Goal: Task Accomplishment & Management: Complete application form

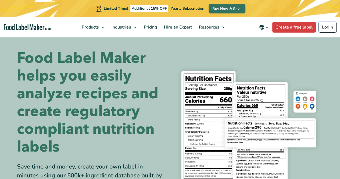
click at [322, 27] on link "Login" at bounding box center [328, 27] width 18 height 11
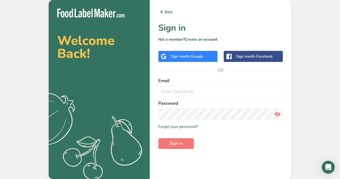
click at [194, 59] on div "Sign in with Google" at bounding box center [187, 57] width 33 height 6
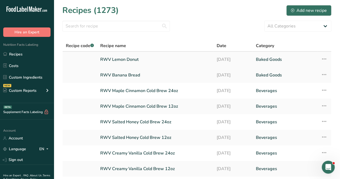
click at [126, 58] on link "RWV Lemon Donut" at bounding box center [155, 59] width 110 height 11
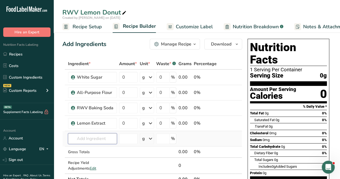
click at [106, 141] on input "text" at bounding box center [92, 138] width 49 height 11
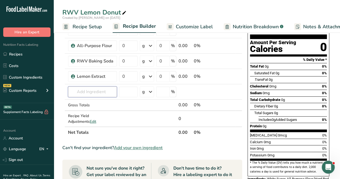
scroll to position [54, 0]
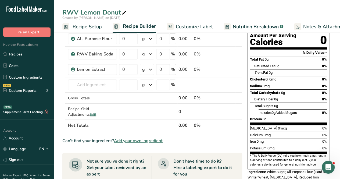
click at [134, 142] on span "Add your own ingredient" at bounding box center [138, 140] width 49 height 6
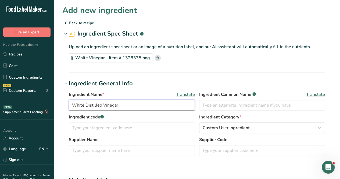
drag, startPoint x: 101, startPoint y: 105, endPoint x: 84, endPoint y: 108, distance: 17.0
click at [84, 108] on input "White Distilled Vinegar" at bounding box center [132, 105] width 126 height 11
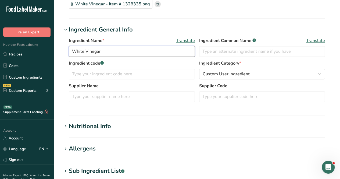
type input "White Vinegar"
click at [94, 124] on div "Nutritional Info" at bounding box center [90, 126] width 42 height 9
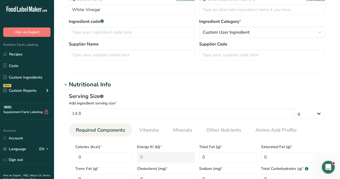
scroll to position [108, 0]
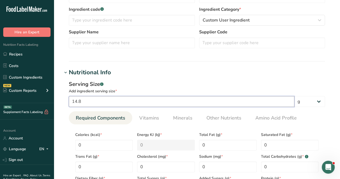
drag, startPoint x: 272, startPoint y: 99, endPoint x: 267, endPoint y: 99, distance: 4.8
click at [269, 99] on input "14.8" at bounding box center [182, 101] width 226 height 11
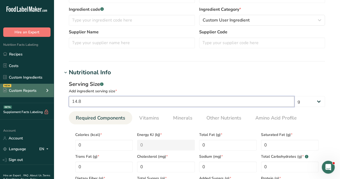
drag, startPoint x: 239, startPoint y: 100, endPoint x: 50, endPoint y: 90, distance: 189.6
click at [50, 90] on div ".a-20{fill:#fff;} Hire an Expert Nutrition Facts Labeling Recipes Costs Custom …" at bounding box center [170, 149] width 340 height 515
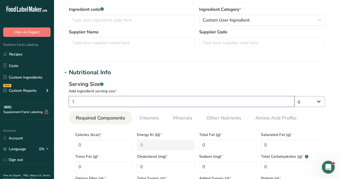
type input "1"
click at [307, 101] on select "g kg mg mcg lb oz l mL fl oz tbsp tsp cup qt gallon" at bounding box center [309, 101] width 31 height 11
select select "19"
click at [294, 96] on select "g kg mg mcg lb oz l mL fl oz tbsp tsp cup qt gallon" at bounding box center [309, 101] width 31 height 11
select select "22"
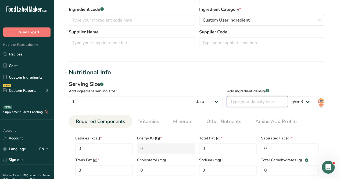
click at [266, 100] on input "number" at bounding box center [257, 101] width 61 height 11
type input "1"
drag, startPoint x: 212, startPoint y: 76, endPoint x: 247, endPoint y: 171, distance: 101.1
click at [214, 83] on div "Nutritional Info Serving Size .a-a{fill:#347362;}.b-a{fill:#fff;} Add ingredien…" at bounding box center [196, 136] width 269 height 137
click at [171, 94] on div "Serving Size .a-a{fill:#347362;}.b-a{fill:#fff;} Add ingredient serving size * …" at bounding box center [146, 95] width 154 height 30
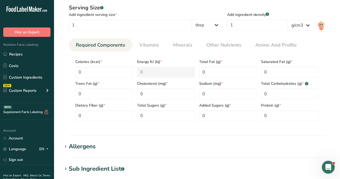
scroll to position [215, 0]
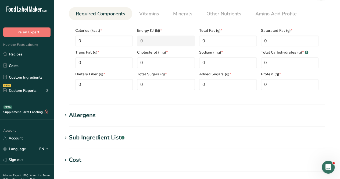
click at [86, 135] on div "Sub Ingredient List .a-a{fill:#347362;}.b-a{fill:#fff;}" at bounding box center [97, 137] width 56 height 9
click at [91, 117] on div "Allergens" at bounding box center [82, 115] width 27 height 9
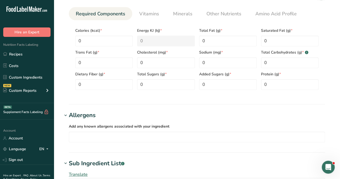
click at [91, 117] on div "Allergens" at bounding box center [82, 115] width 27 height 9
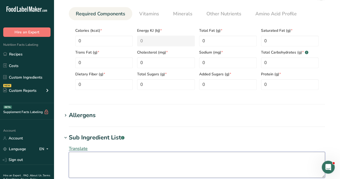
click at [84, 156] on textarea at bounding box center [197, 165] width 256 height 26
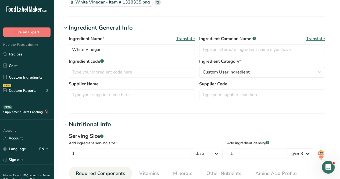
scroll to position [54, 0]
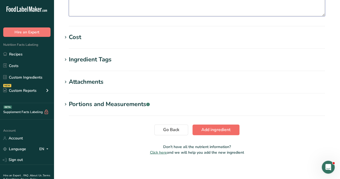
type textarea "White Distilled Vinegar, Diluted with Water 5% acidity"
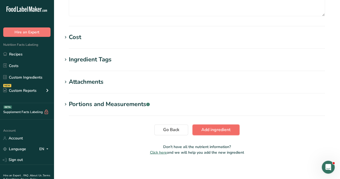
click at [213, 133] on button "Add ingredient" at bounding box center [216, 129] width 47 height 11
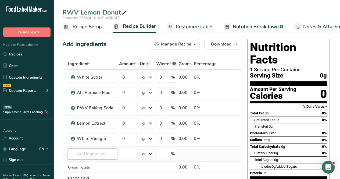
click at [94, 156] on input "text" at bounding box center [92, 153] width 49 height 11
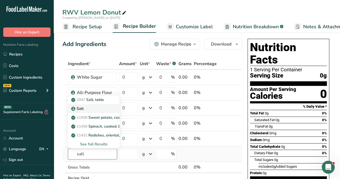
type input "salt"
click at [105, 105] on link "Salt" at bounding box center [94, 108] width 52 height 9
type input "Salt"
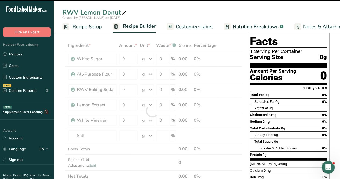
scroll to position [27, 0]
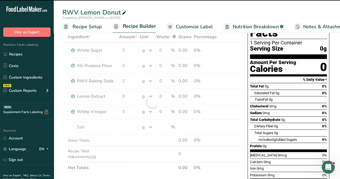
type input "0"
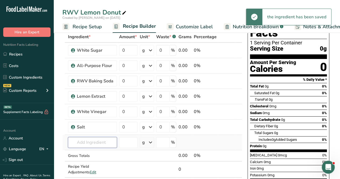
click at [97, 145] on input "text" at bounding box center [92, 142] width 49 height 11
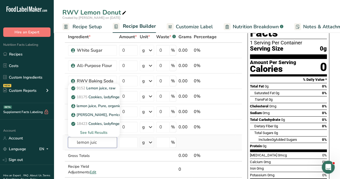
type input "lemon juice"
drag, startPoint x: 103, startPoint y: 145, endPoint x: 28, endPoint y: 138, distance: 75.6
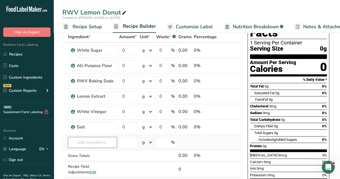
click at [91, 137] on input "text" at bounding box center [92, 142] width 49 height 11
type input "RWV lemon"
click at [99, 123] on p "RWV Lemon Juice" at bounding box center [90, 124] width 36 height 6
type input "RWV Lemon Juice"
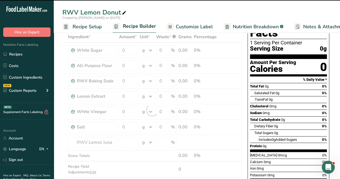
type input "0"
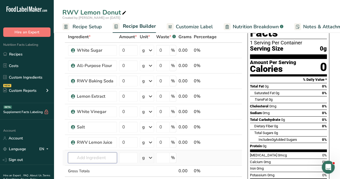
click at [87, 155] on input "text" at bounding box center [92, 157] width 49 height 11
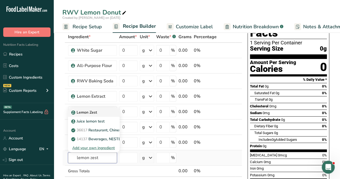
type input "lemon zest"
click at [91, 112] on p "Lemon Zest" at bounding box center [84, 112] width 25 height 6
type input "Lemon Zest"
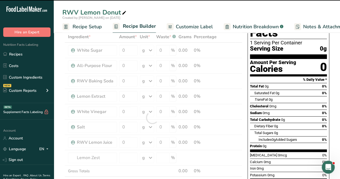
type input "0"
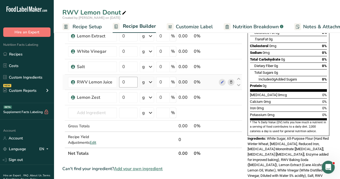
scroll to position [76, 0]
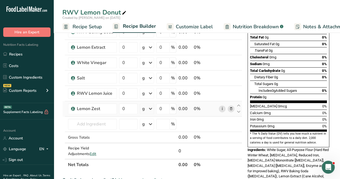
click at [223, 109] on link "i" at bounding box center [222, 108] width 7 height 7
click at [99, 120] on input "text" at bounding box center [92, 124] width 49 height 11
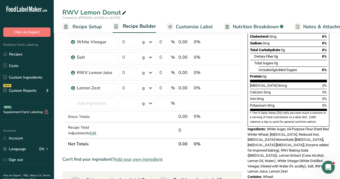
scroll to position [103, 0]
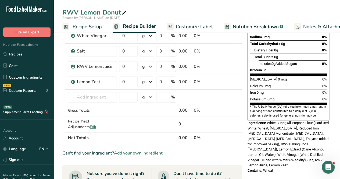
click at [125, 152] on span "Add your own ingredient" at bounding box center [138, 153] width 49 height 6
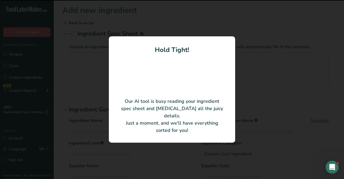
type input "Poppy Seed"
type input "760488"
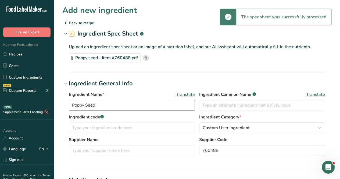
scroll to position [81, 0]
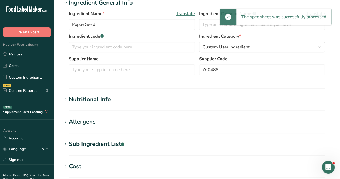
click at [96, 101] on div "Nutritional Info" at bounding box center [90, 99] width 42 height 9
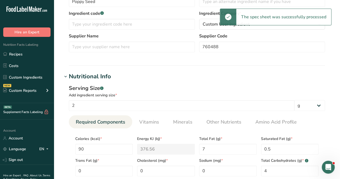
scroll to position [134, 0]
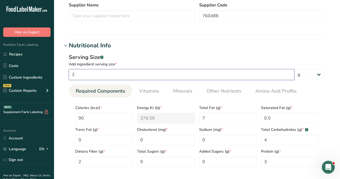
drag, startPoint x: 133, startPoint y: 72, endPoint x: 73, endPoint y: 67, distance: 60.2
click at [74, 68] on div "Serving Size .a-a{fill:#347362;}.b-a{fill:#fff;} Add ingredient serving size * …" at bounding box center [197, 66] width 256 height 27
type input "100"
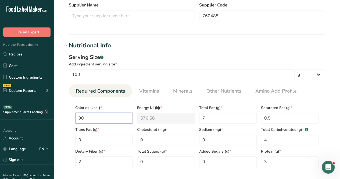
click at [88, 118] on input "90" at bounding box center [104, 118] width 58 height 11
type input "9"
type KJ "37.7"
type input "0"
type KJ "0"
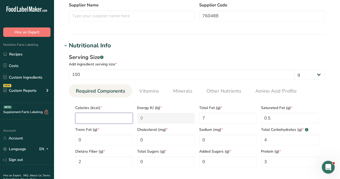
type input "5"
type KJ "20.9"
type input "52"
type KJ "217.6"
type input "525"
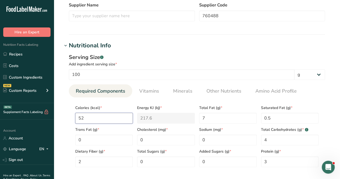
type KJ "2196.6"
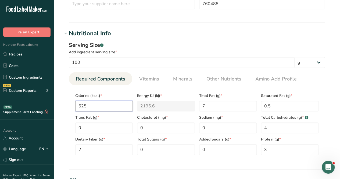
scroll to position [147, 0]
type input "525"
click at [228, 105] on Fat "7" at bounding box center [228, 105] width 58 height 11
type Fat "41.55"
click at [270, 105] on Fat "0.5" at bounding box center [290, 105] width 58 height 11
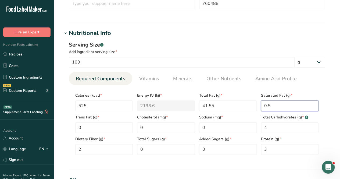
type Fat "0"
type Fat "4.5"
click at [215, 126] on input "0" at bounding box center [228, 127] width 58 height 11
type input "26"
click at [275, 128] on Carbohydrates "4" at bounding box center [290, 127] width 58 height 11
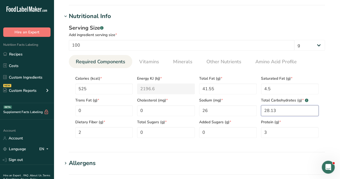
scroll to position [164, 0]
type Carbohydrates "28.13"
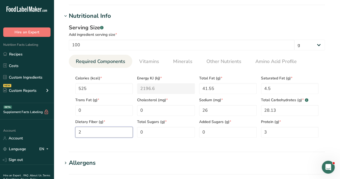
click at [86, 136] on Fiber "2" at bounding box center [104, 132] width 58 height 11
type Fiber "19.5"
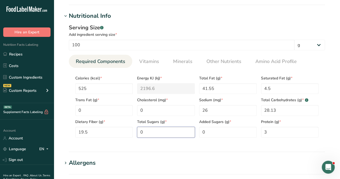
click at [156, 131] on Sugars "0" at bounding box center [166, 132] width 58 height 11
type Sugars "2.99"
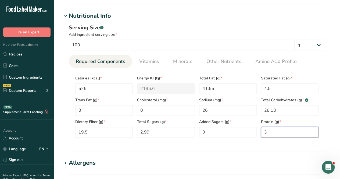
click at [274, 131] on input "3" at bounding box center [290, 132] width 58 height 11
type input "0"
type input "17.99"
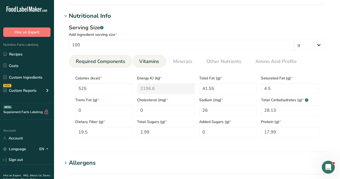
click at [146, 62] on span "Vitamins" at bounding box center [149, 61] width 20 height 7
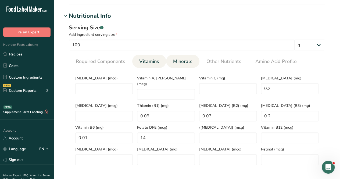
click at [181, 63] on span "Minerals" at bounding box center [182, 61] width 19 height 7
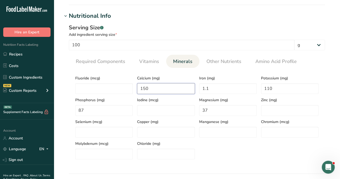
drag, startPoint x: 177, startPoint y: 88, endPoint x: 147, endPoint y: 87, distance: 30.4
click at [147, 87] on input "150" at bounding box center [166, 88] width 58 height 11
type input "1438"
drag, startPoint x: 229, startPoint y: 89, endPoint x: 187, endPoint y: 84, distance: 42.3
click at [187, 84] on div "Fluoride (mcg) Calcium (mg) 1438 Iron (mg) 1.1 Potassium (mg) 110 Phosphorus (m…" at bounding box center [197, 115] width 248 height 87
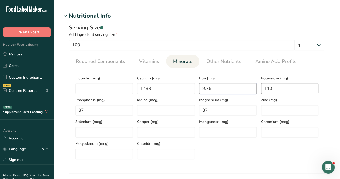
type input "9.76"
click at [291, 91] on input "110" at bounding box center [290, 88] width 58 height 11
type input "719"
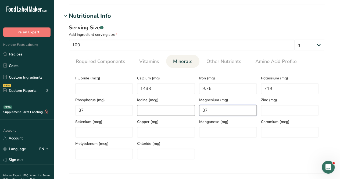
drag, startPoint x: 212, startPoint y: 109, endPoint x: 191, endPoint y: 111, distance: 20.5
click at [191, 111] on div "Fluoride (mcg) Calcium (mg) 1438 Iron (mg) 9.76 Potassium (mg) 719 Phosphorus (…" at bounding box center [197, 115] width 248 height 87
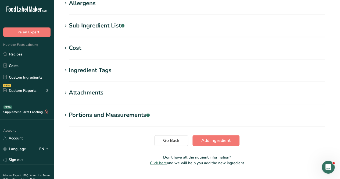
scroll to position [352, 0]
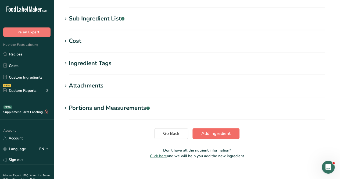
type input "347"
click at [211, 130] on span "Add ingredient" at bounding box center [215, 133] width 29 height 6
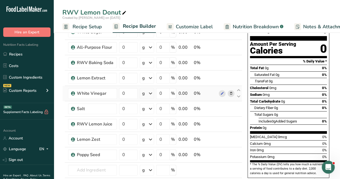
scroll to position [54, 0]
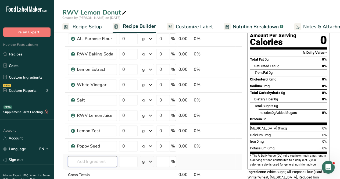
click at [92, 159] on input "text" at bounding box center [92, 161] width 49 height 11
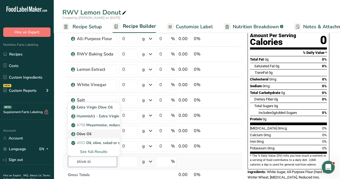
type input "olive oi"
click at [101, 131] on div "Olive Oil" at bounding box center [89, 134] width 34 height 6
type input "Olive Oil"
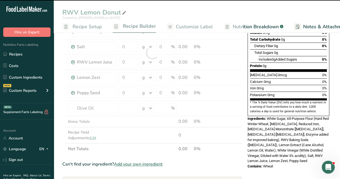
scroll to position [108, 0]
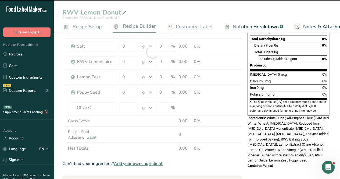
type input "0"
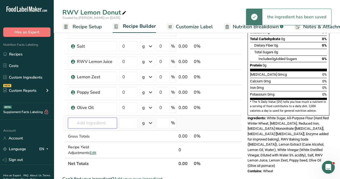
click at [89, 121] on input "text" at bounding box center [92, 123] width 49 height 11
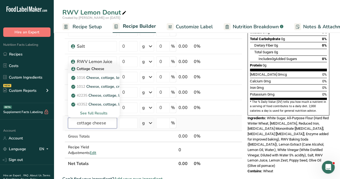
type input "cottage cheese"
click at [106, 68] on div "Cottage Cheese" at bounding box center [89, 69] width 34 height 6
type input "Cottage Cheese"
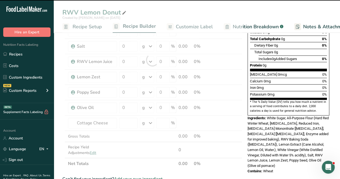
type input "0"
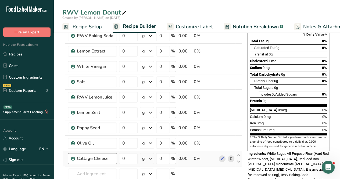
scroll to position [79, 0]
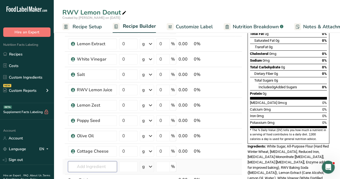
click at [91, 162] on input "text" at bounding box center [92, 166] width 49 height 11
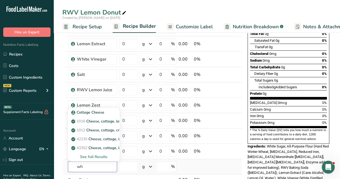
type input "w"
type input "eggs"
click at [101, 136] on div "Eggs, Whole" at bounding box center [89, 139] width 34 height 6
type input "Eggs, Whole"
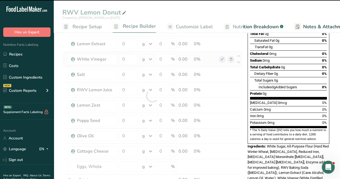
type input "0"
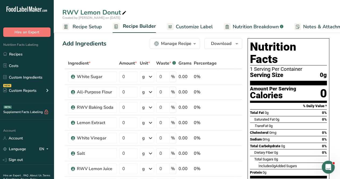
scroll to position [0, 0]
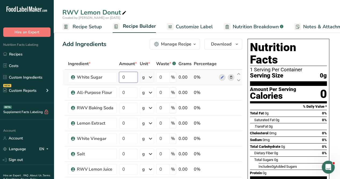
click at [130, 77] on input "0" at bounding box center [128, 77] width 19 height 11
type input "250"
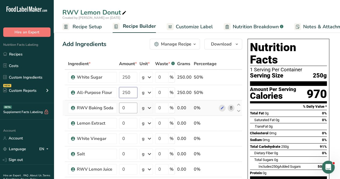
type input "250"
type input "1"
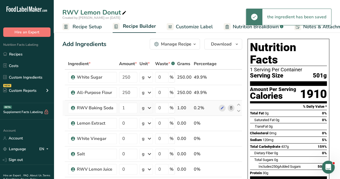
click at [144, 108] on div "g" at bounding box center [143, 108] width 3 height 6
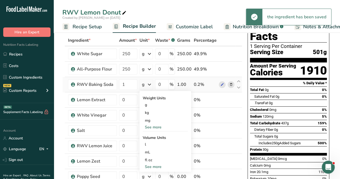
scroll to position [24, 0]
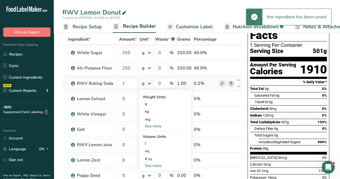
click at [152, 166] on div "See more" at bounding box center [165, 166] width 45 height 6
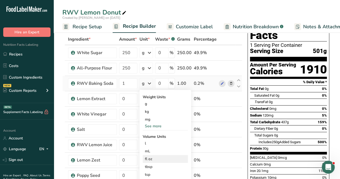
scroll to position [37, 0]
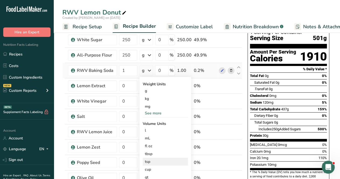
click at [151, 162] on div "tsp" at bounding box center [165, 162] width 41 height 6
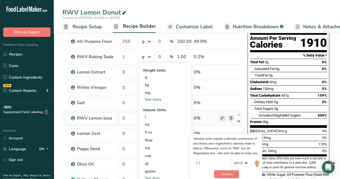
scroll to position [54, 0]
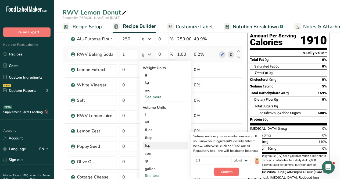
click at [228, 169] on span "Confirm" at bounding box center [227, 171] width 12 height 5
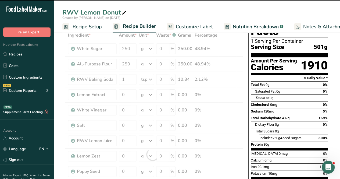
scroll to position [28, 0]
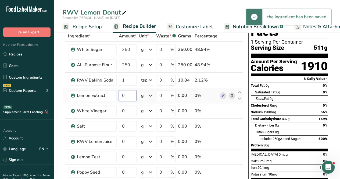
click at [130, 95] on input "0" at bounding box center [128, 95] width 18 height 11
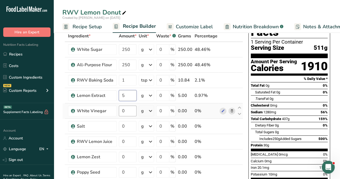
type input "5"
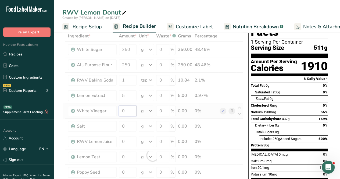
click at [127, 108] on div "Ingredient * Amount * Unit * Waste * .a-a{fill:#347362;}.b-a{fill:#fff;} Grams …" at bounding box center [152, 154] width 181 height 249
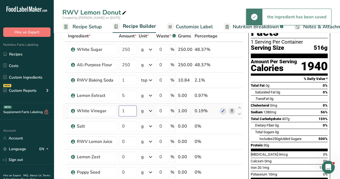
type input "1"
click at [143, 112] on div "Ingredient * Amount * Unit * Waste * .a-a{fill:#347362;}.b-a{fill:#fff;} Grams …" at bounding box center [152, 154] width 181 height 249
click at [144, 109] on div "g" at bounding box center [146, 110] width 15 height 11
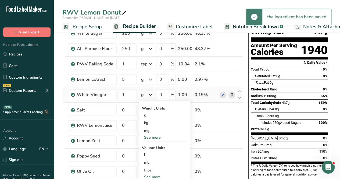
scroll to position [45, 0]
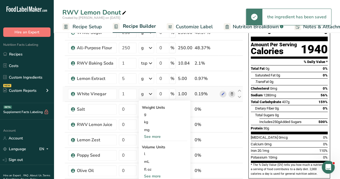
click at [149, 174] on div "See more" at bounding box center [164, 176] width 45 height 6
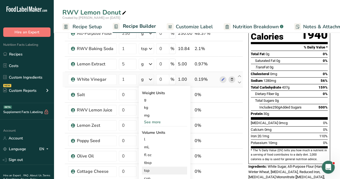
click at [150, 170] on div "tsp" at bounding box center [164, 171] width 41 height 6
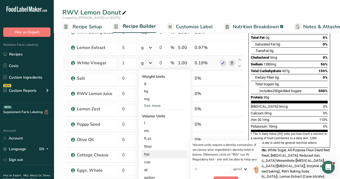
scroll to position [77, 0]
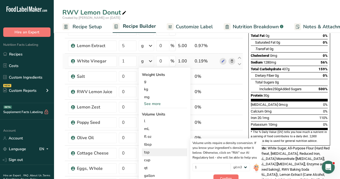
click at [219, 175] on button "Confirm" at bounding box center [226, 178] width 25 height 8
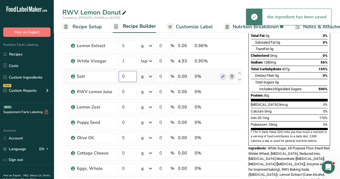
click at [127, 80] on input "0" at bounding box center [128, 76] width 18 height 11
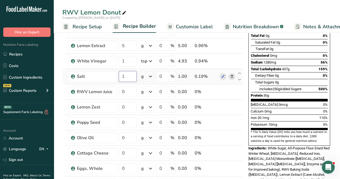
type input "1"
click at [149, 78] on div "Ingredient * Amount * Unit * Waste * .a-a{fill:#347362;}.b-a{fill:#fff;} Grams …" at bounding box center [152, 105] width 181 height 249
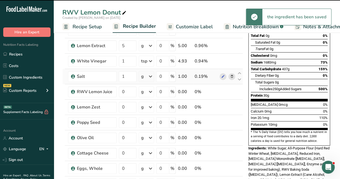
click at [149, 78] on icon at bounding box center [150, 77] width 6 height 10
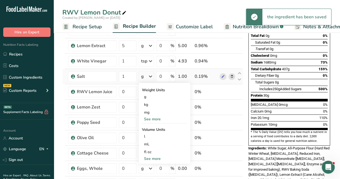
click at [155, 156] on div "See more" at bounding box center [164, 159] width 45 height 6
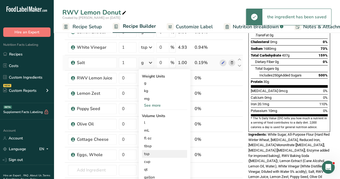
click at [148, 151] on div "tsp" at bounding box center [164, 154] width 41 height 6
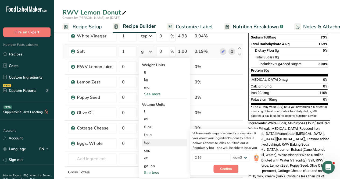
scroll to position [103, 0]
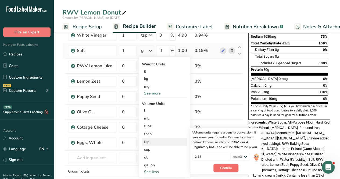
click at [222, 170] on button "Confirm" at bounding box center [226, 168] width 25 height 8
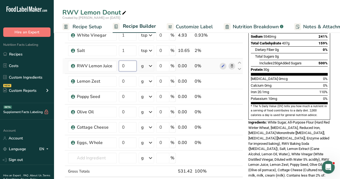
click at [131, 67] on input "0" at bounding box center [128, 66] width 18 height 11
type input "40"
click at [128, 80] on div "Ingredient * Amount * Unit * Waste * .a-a{fill:#347362;}.b-a{fill:#fff;} Grams …" at bounding box center [152, 79] width 181 height 249
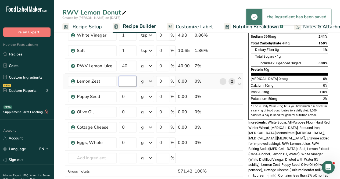
type input "2"
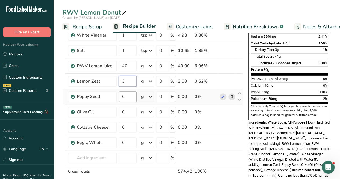
type input "3"
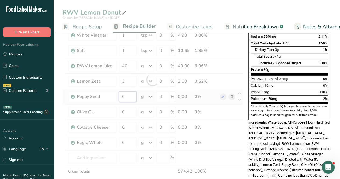
click at [129, 97] on div "Ingredient * Amount * Unit * Waste * .a-a{fill:#347362;}.b-a{fill:#fff;} Grams …" at bounding box center [152, 79] width 181 height 249
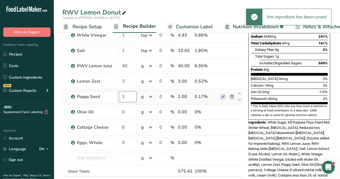
type input "1"
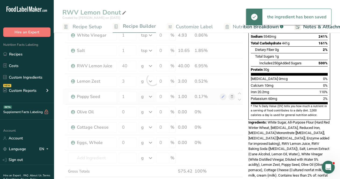
click at [148, 97] on div "Ingredient * Amount * Unit * Waste * .a-a{fill:#347362;}.b-a{fill:#fff;} Grams …" at bounding box center [152, 79] width 181 height 249
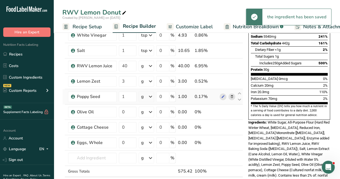
click at [149, 95] on icon at bounding box center [150, 97] width 6 height 10
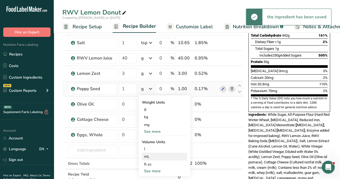
scroll to position [111, 0]
click at [155, 169] on div "See more" at bounding box center [164, 171] width 45 height 6
select select "22"
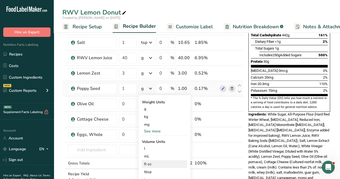
scroll to position [116, 0]
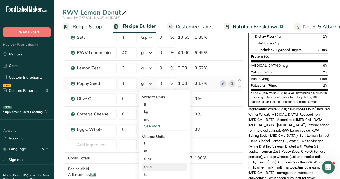
click at [155, 166] on div "tbsp" at bounding box center [164, 167] width 41 height 6
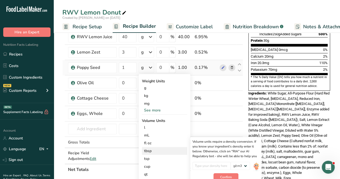
scroll to position [133, 0]
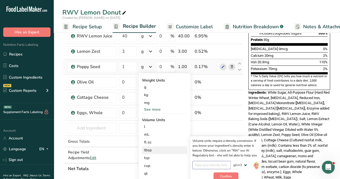
click at [212, 162] on input "number" at bounding box center [212, 165] width 38 height 8
type input "0.9"
click at [221, 176] on span "Confirm" at bounding box center [226, 176] width 12 height 5
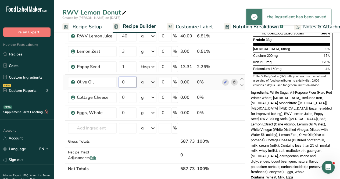
click at [128, 81] on input "0" at bounding box center [128, 82] width 18 height 11
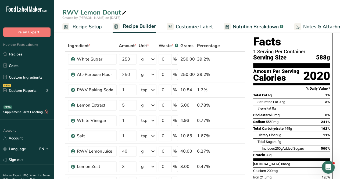
scroll to position [11, 0]
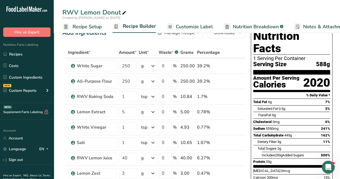
type input "50"
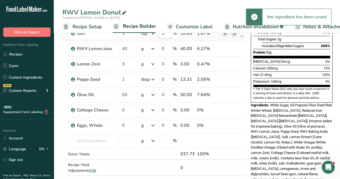
scroll to position [121, 0]
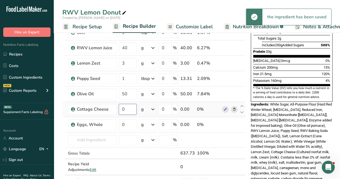
click at [129, 109] on input "0" at bounding box center [128, 109] width 18 height 11
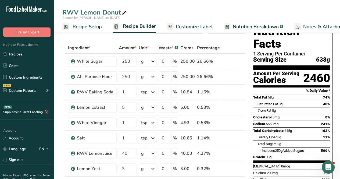
scroll to position [0, 0]
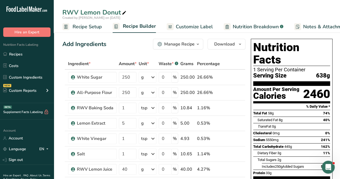
type input "300.000001"
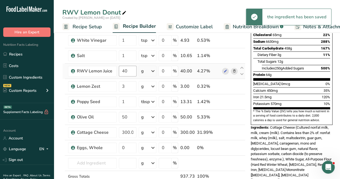
scroll to position [101, 0]
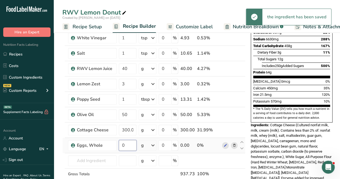
click at [127, 143] on input "0" at bounding box center [128, 145] width 18 height 11
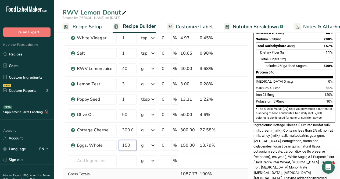
type input "150"
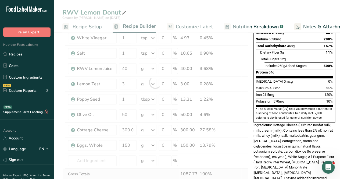
click at [144, 172] on div "Ingredient * Amount * Unit * Waste * .a-a{fill:#347362;}.b-a{fill:#fff;} Grams …" at bounding box center [155, 82] width 186 height 249
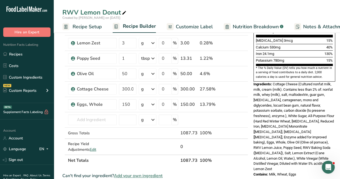
scroll to position [116, 0]
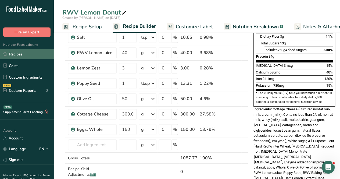
click at [23, 55] on link "Recipes" at bounding box center [27, 54] width 54 height 10
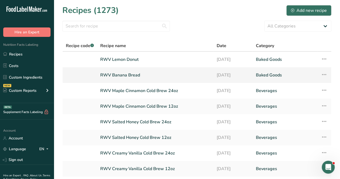
click at [127, 74] on link "RWV Banana Bread" at bounding box center [155, 74] width 110 height 11
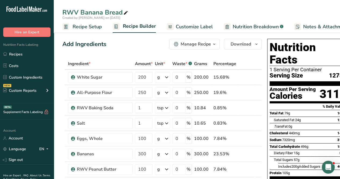
click at [124, 12] on icon at bounding box center [125, 13] width 5 height 8
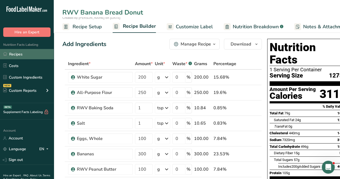
type input "RWV Banana Bread Donut"
click at [46, 52] on link "Recipes" at bounding box center [27, 54] width 54 height 10
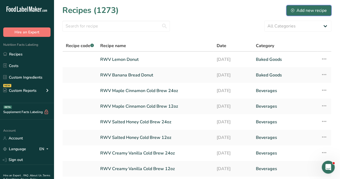
click at [291, 10] on button "Add new recipe" at bounding box center [308, 10] width 45 height 11
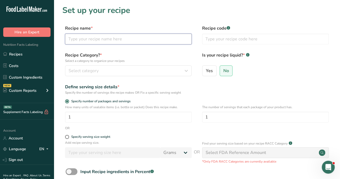
click at [72, 38] on input "text" at bounding box center [128, 39] width 127 height 11
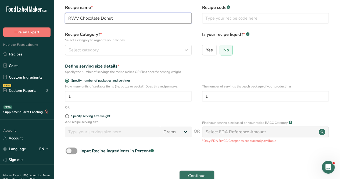
scroll to position [54, 0]
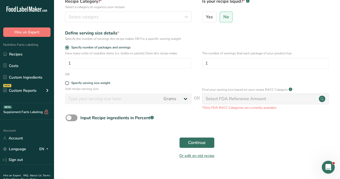
type input "RWV Chocolate Donut"
click at [120, 23] on div "Recipe Category? * Select a category to organize your recipes Select category S…" at bounding box center [196, 11] width 269 height 27
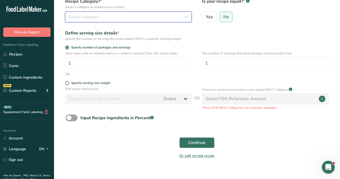
click at [120, 20] on button "Select category" at bounding box center [128, 17] width 127 height 11
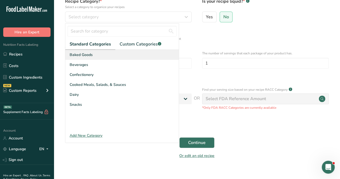
click at [106, 57] on div "Baked Goods" at bounding box center [121, 55] width 113 height 10
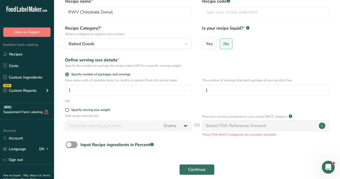
scroll to position [35, 0]
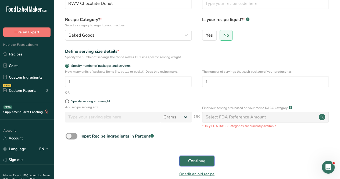
click at [193, 157] on button "Continue" at bounding box center [196, 160] width 35 height 11
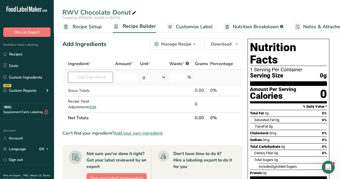
click at [102, 78] on input "text" at bounding box center [90, 77] width 45 height 11
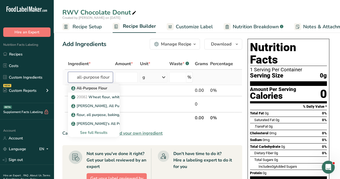
type input "all-purpose flour"
click at [99, 90] on p "All-Purpose Flour" at bounding box center [89, 88] width 35 height 6
type input "All-Purpose Flour"
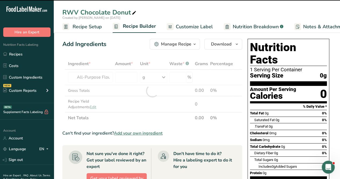
type input "0"
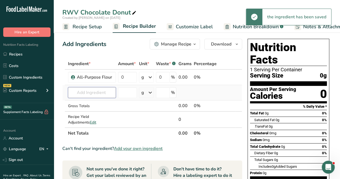
click at [98, 93] on input "text" at bounding box center [92, 92] width 48 height 11
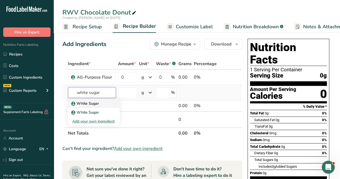
type input "white sugar"
click at [98, 104] on p "White Sugar" at bounding box center [85, 104] width 27 height 6
type input "White Sugar"
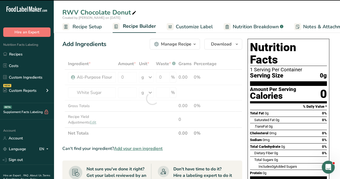
type input "0"
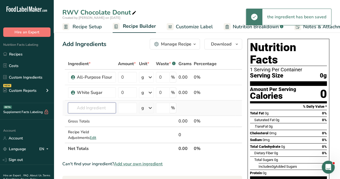
click at [101, 105] on input "text" at bounding box center [92, 107] width 48 height 11
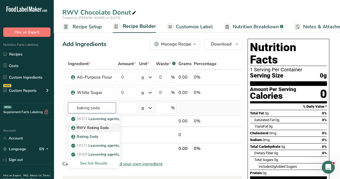
type input "baking soda"
click at [107, 127] on p "RWV Baking Soda" at bounding box center [90, 128] width 37 height 6
type input "RWV Baking Soda"
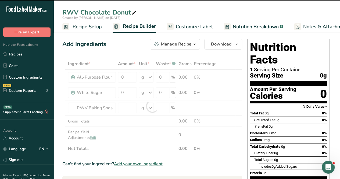
type input "0"
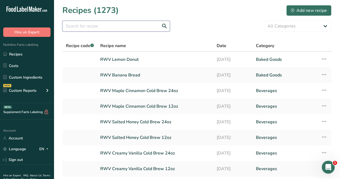
click at [102, 28] on input "text" at bounding box center [116, 26] width 108 height 11
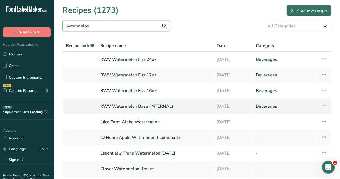
type input "watermelon"
click at [140, 106] on link "RWV Watermelon Base (INTERNAL)" at bounding box center [155, 106] width 110 height 11
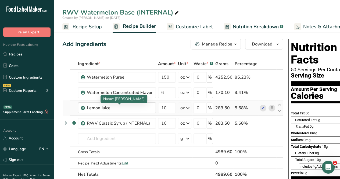
click at [87, 108] on div "Lemon Juice" at bounding box center [120, 108] width 66 height 6
click at [86, 109] on div "Lemon Juice" at bounding box center [117, 107] width 78 height 11
click at [87, 107] on div "Lemon Juice" at bounding box center [120, 108] width 66 height 6
click at [262, 108] on icon at bounding box center [263, 108] width 4 height 6
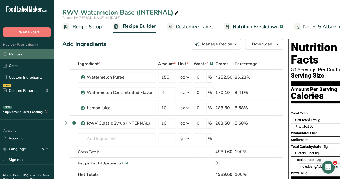
click at [16, 59] on link "Recipes" at bounding box center [27, 54] width 54 height 10
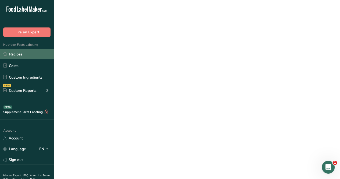
click at [16, 59] on link "Recipes" at bounding box center [27, 54] width 54 height 10
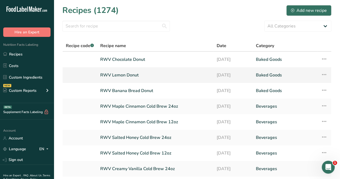
click at [129, 78] on link "RWV Lemon Donut" at bounding box center [155, 74] width 110 height 11
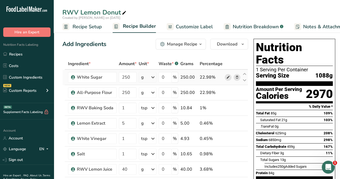
click at [226, 78] on icon at bounding box center [228, 77] width 4 height 6
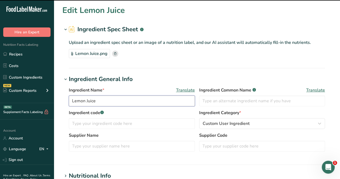
click at [74, 99] on input "Lemon Juice" at bounding box center [132, 100] width 126 height 11
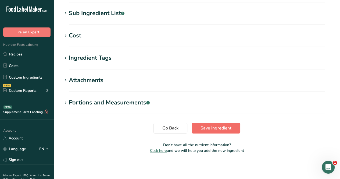
type input "RWV Lemon Juice"
click at [219, 125] on span "Save ingredient" at bounding box center [216, 128] width 31 height 6
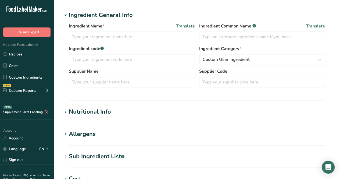
scroll to position [54, 0]
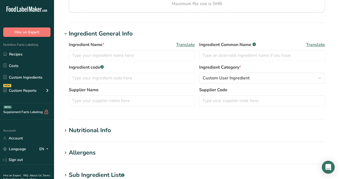
type input "Lemon Zest"
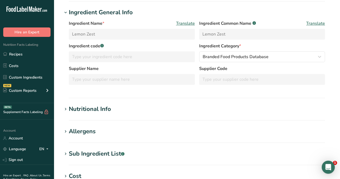
scroll to position [0, 0]
click at [92, 109] on div "Nutritional Info" at bounding box center [90, 109] width 42 height 9
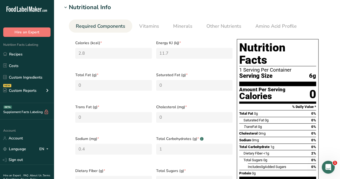
scroll to position [27, 0]
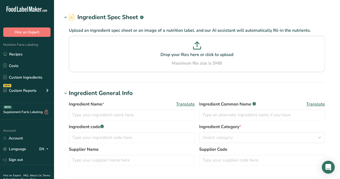
type input "White Sugar"
type input "US Foods"
type input "6395610"
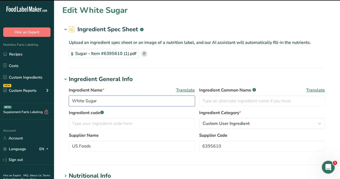
click at [72, 100] on input "White Sugar" at bounding box center [132, 100] width 126 height 11
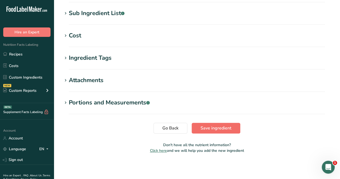
type input "RWV White Sugar"
click at [212, 125] on span "Save ingredient" at bounding box center [216, 128] width 31 height 6
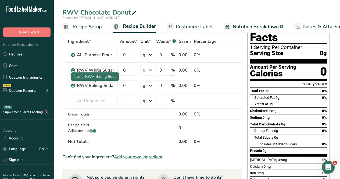
scroll to position [27, 0]
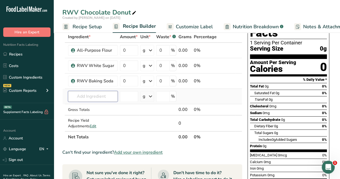
click at [102, 92] on input "text" at bounding box center [93, 96] width 50 height 11
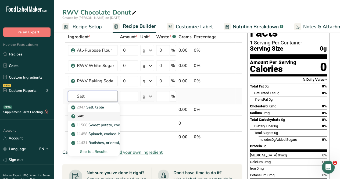
type input "Salt"
click at [97, 112] on link "Salt" at bounding box center [94, 116] width 52 height 9
type input "Salt"
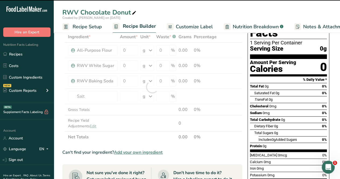
type input "0"
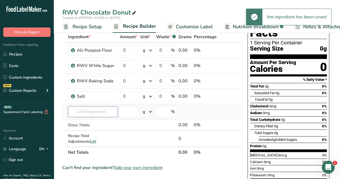
click at [89, 110] on input "text" at bounding box center [93, 111] width 50 height 11
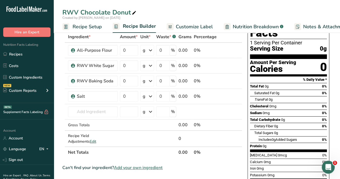
click at [130, 167] on span "Add your own ingredient" at bounding box center [138, 167] width 49 height 6
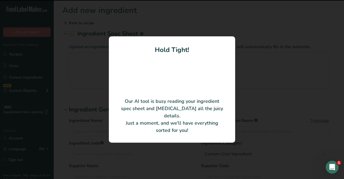
type input "Cocoa Powder (Dutch Processed)"
type input "VALRHONA S.A.S."
type input "159"
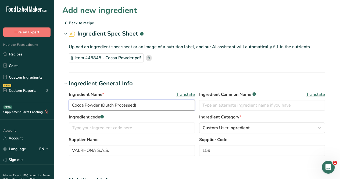
drag, startPoint x: 141, startPoint y: 105, endPoint x: 102, endPoint y: 109, distance: 39.7
click at [102, 109] on input "Cocoa Powder (Dutch Processed)" at bounding box center [132, 105] width 126 height 11
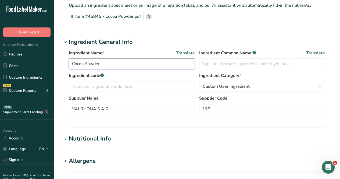
scroll to position [54, 0]
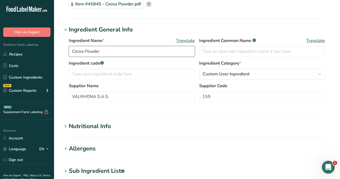
type input "Cocoa Powder"
click at [87, 127] on div "Nutritional Info" at bounding box center [90, 126] width 42 height 9
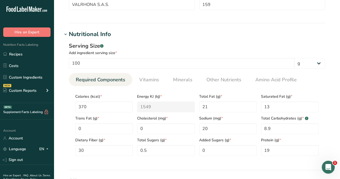
scroll to position [161, 0]
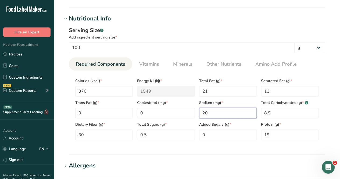
click at [216, 113] on input "20" at bounding box center [228, 113] width 58 height 11
type input "0"
type input "0.02"
click at [282, 110] on Carbohydrates "8.9" at bounding box center [290, 113] width 58 height 11
click at [148, 65] on span "Vitamins" at bounding box center [149, 64] width 20 height 7
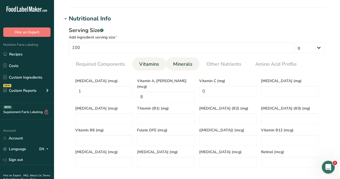
click at [176, 62] on span "Minerals" at bounding box center [182, 64] width 19 height 7
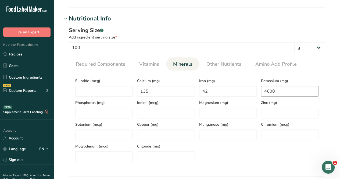
scroll to position [223, 0]
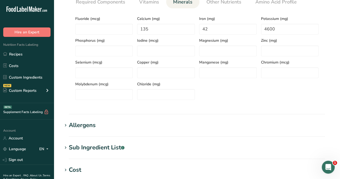
click at [82, 148] on div "Sub Ingredient List .a-a{fill:#347362;}.b-a{fill:#fff;}" at bounding box center [97, 147] width 56 height 9
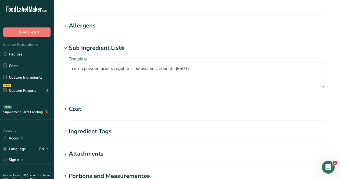
scroll to position [396, 0]
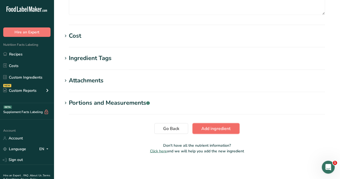
click at [216, 131] on span "Add ingredient" at bounding box center [215, 128] width 29 height 6
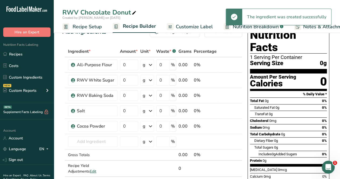
scroll to position [14, 0]
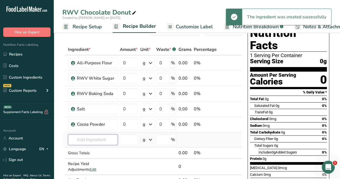
click at [85, 138] on input "text" at bounding box center [93, 139] width 50 height 11
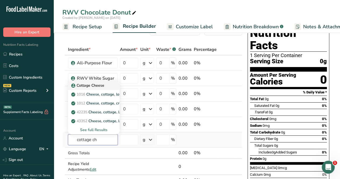
type input "cottage ch"
click at [100, 85] on p "Cottage Cheese" at bounding box center [88, 86] width 32 height 6
type input "Cottage Cheese"
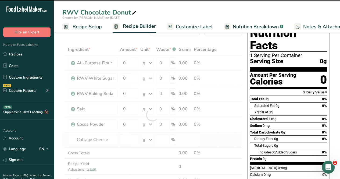
type input "0"
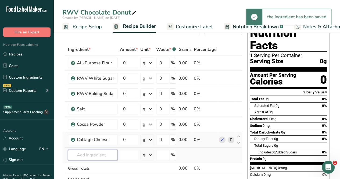
click at [94, 154] on input "text" at bounding box center [93, 155] width 50 height 11
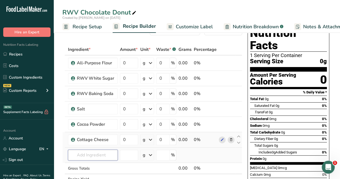
click at [97, 157] on input "text" at bounding box center [93, 155] width 50 height 11
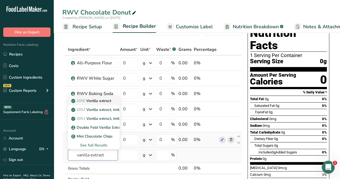
type input "vanilla extract"
click at [107, 101] on p "2050 Vanilla extract" at bounding box center [91, 101] width 39 height 6
type input "Vanilla extract"
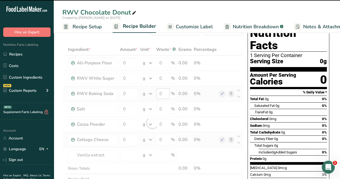
type input "0"
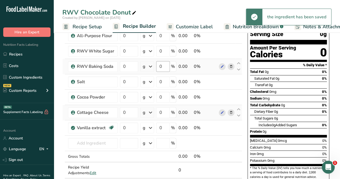
scroll to position [42, 0]
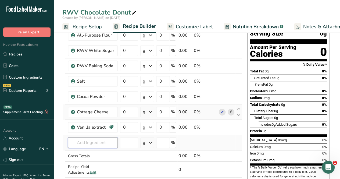
click at [97, 145] on input "text" at bounding box center [93, 142] width 50 height 11
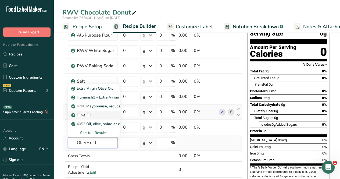
type input "OLIVE oilt"
click at [95, 113] on div "Olive Oil" at bounding box center [89, 115] width 34 height 6
type input "Olive Oil"
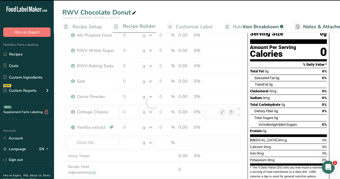
type input "0"
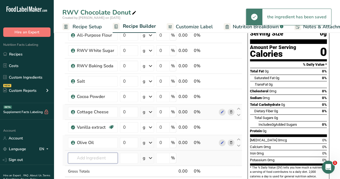
click at [93, 156] on input "text" at bounding box center [93, 157] width 50 height 11
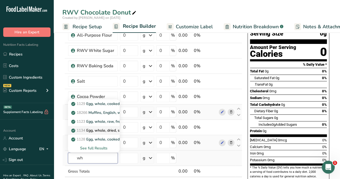
type input "w"
type input "eggs"
click at [100, 130] on div "Eggs, Whole" at bounding box center [89, 130] width 34 height 6
type input "Eggs, Whole"
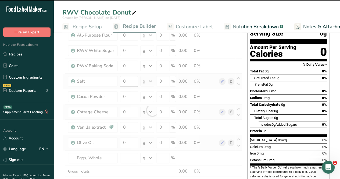
type input "0"
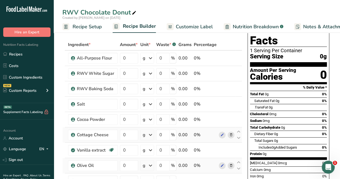
scroll to position [0, 0]
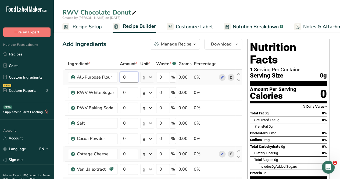
click at [131, 80] on input "0" at bounding box center [129, 77] width 18 height 11
type input "200"
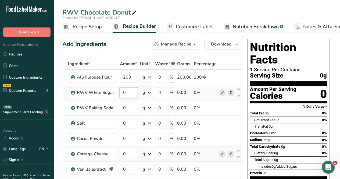
click at [130, 91] on div "Ingredient * Amount * Unit * Waste * .a-a{fill:#347362;}.b-a{fill:#fff;} Grams …" at bounding box center [152, 159] width 180 height 203
type input "300"
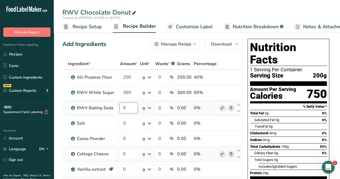
click at [130, 111] on div "Ingredient * Amount * Unit * Waste * .a-a{fill:#347362;}.b-a{fill:#fff;} Grams …" at bounding box center [152, 159] width 180 height 203
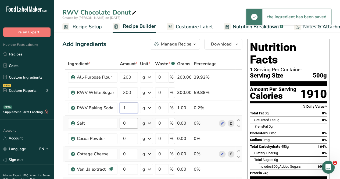
type input "1"
click at [129, 120] on div "Ingredient * Amount * Unit * Waste * .a-a{fill:#347362;}.b-a{fill:#fff;} Grams …" at bounding box center [152, 159] width 180 height 203
type input "1"
click at [148, 108] on div "Ingredient * Amount * Unit * Waste * .a-a{fill:#347362;}.b-a{fill:#fff;} Grams …" at bounding box center [152, 159] width 180 height 203
click at [148, 107] on icon at bounding box center [149, 108] width 6 height 10
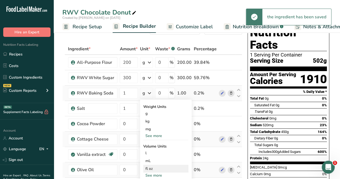
scroll to position [27, 0]
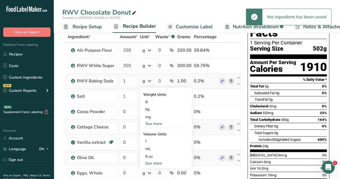
click at [157, 161] on div "See more" at bounding box center [165, 163] width 45 height 6
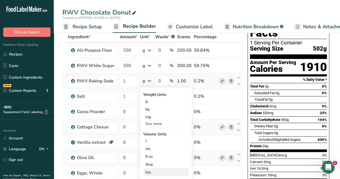
click at [152, 168] on div "tsp Volume units require a density conversion. If you know your ingredient's de…" at bounding box center [165, 172] width 45 height 8
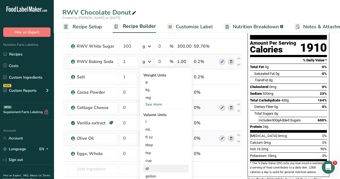
scroll to position [54, 0]
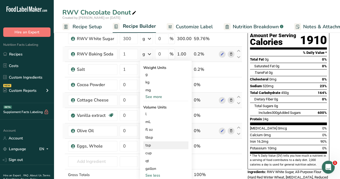
click at [159, 144] on div "tsp" at bounding box center [165, 145] width 41 height 6
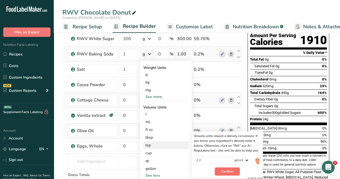
click at [225, 169] on span "Confirm" at bounding box center [228, 171] width 12 height 5
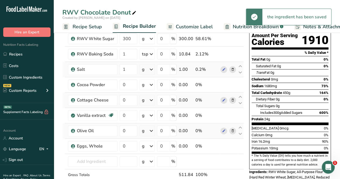
click at [149, 72] on icon at bounding box center [151, 70] width 6 height 10
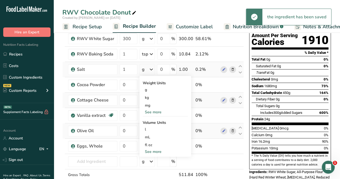
click at [151, 151] on div "See more" at bounding box center [165, 152] width 45 height 6
select select "22"
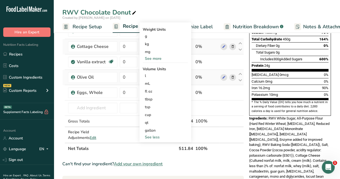
scroll to position [108, 0]
click at [160, 106] on div "tsp" at bounding box center [165, 107] width 41 height 6
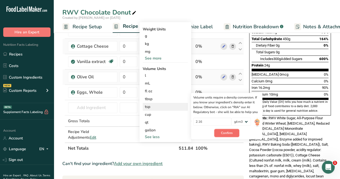
click at [221, 130] on span "Confirm" at bounding box center [227, 132] width 12 height 5
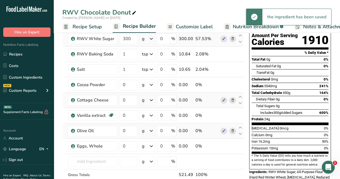
scroll to position [27, 0]
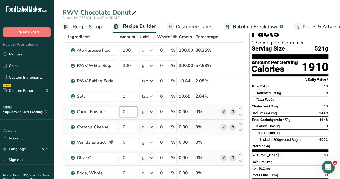
click at [130, 109] on input "0" at bounding box center [129, 111] width 18 height 11
type input "2"
type input "35"
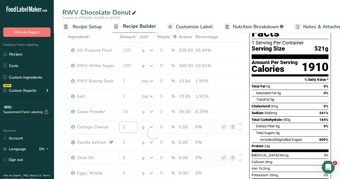
click at [129, 124] on div "Ingredient * Amount * Unit * Waste * .a-a{fill:#347362;}.b-a{fill:#fff;} Grams …" at bounding box center [153, 132] width 182 height 203
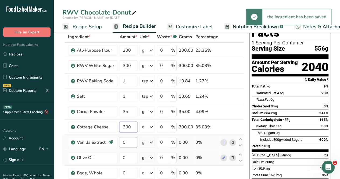
type input "300"
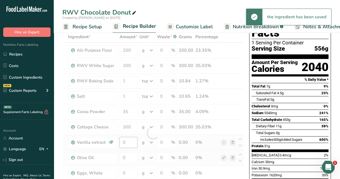
click at [127, 140] on div "Ingredient * Amount * Unit * Waste * .a-a{fill:#347362;}.b-a{fill:#fff;} Grams …" at bounding box center [153, 132] width 182 height 203
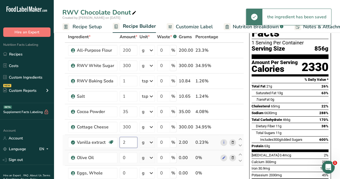
type input "2"
click at [144, 141] on div "Ingredient * Amount * Unit * Waste * .a-a{fill:#347362;}.b-a{fill:#fff;} Grams …" at bounding box center [153, 132] width 182 height 203
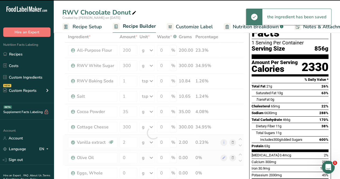
scroll to position [38, 0]
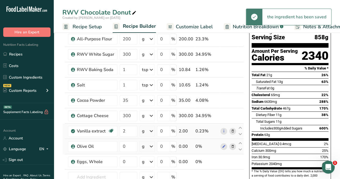
click at [148, 131] on icon at bounding box center [151, 131] width 6 height 10
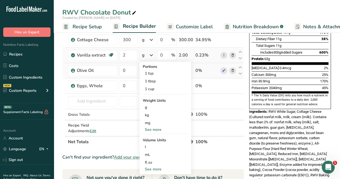
scroll to position [119, 0]
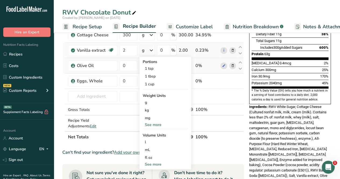
click at [151, 163] on div "See more" at bounding box center [165, 164] width 45 height 6
select select "22"
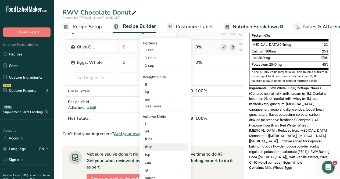
scroll to position [146, 0]
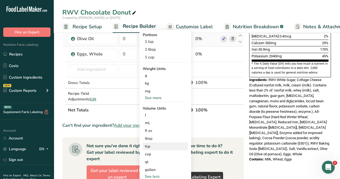
click at [155, 145] on div "tsp" at bounding box center [165, 146] width 41 height 6
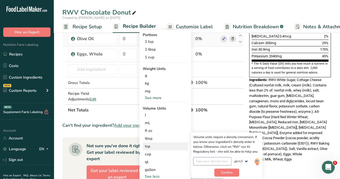
click at [225, 164] on input "number" at bounding box center [212, 161] width 38 height 8
type input "1"
click at [228, 170] on span "Confirm" at bounding box center [227, 172] width 12 height 5
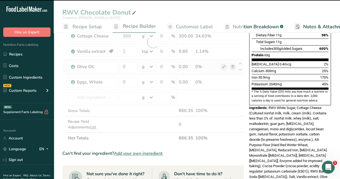
scroll to position [92, 0]
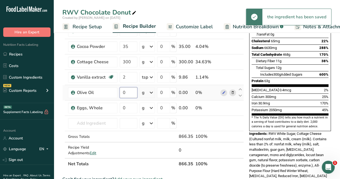
click at [130, 91] on input "0" at bounding box center [129, 92] width 18 height 11
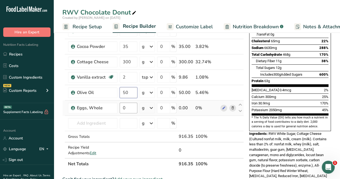
type input "50"
click at [130, 105] on div "Ingredient * Amount * Unit * Waste * .a-a{fill:#347362;}.b-a{fill:#fff;} Grams …" at bounding box center [153, 67] width 182 height 203
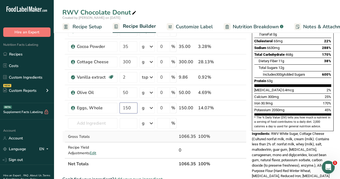
type input "150"
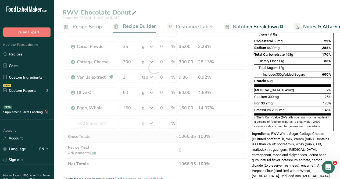
click at [141, 139] on div "Ingredient * Amount * Unit * Waste * .a-a{fill:#347362;}.b-a{fill:#fff;} Grams …" at bounding box center [154, 67] width 184 height 203
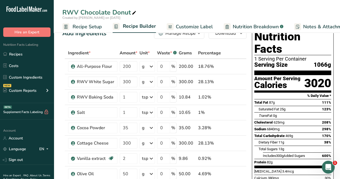
scroll to position [0, 0]
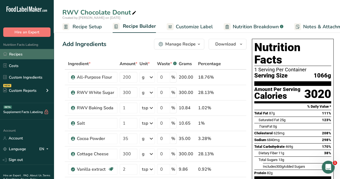
click at [45, 55] on link "Recipes" at bounding box center [27, 54] width 54 height 10
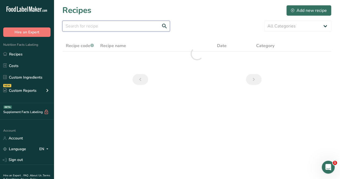
click at [112, 28] on input "text" at bounding box center [116, 26] width 108 height 11
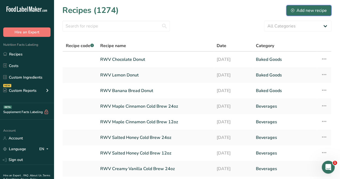
click at [308, 7] on button "Add new recipe" at bounding box center [308, 10] width 45 height 11
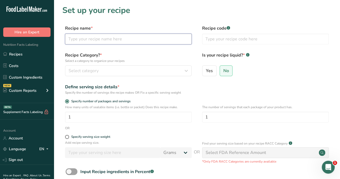
click at [124, 36] on input "text" at bounding box center [128, 39] width 127 height 11
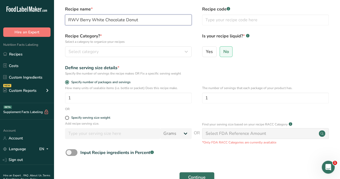
scroll to position [27, 0]
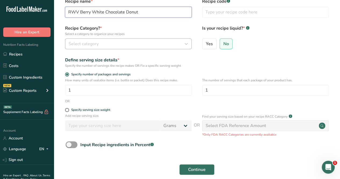
type input "RWV Berry White Chocolate Donut"
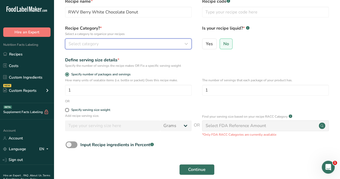
click at [98, 39] on button "Select category" at bounding box center [128, 43] width 127 height 11
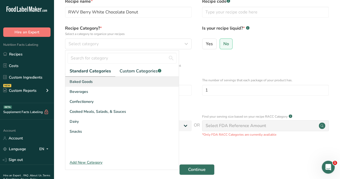
click at [91, 84] on span "Baked Goods" at bounding box center [81, 82] width 23 height 6
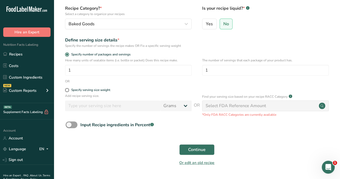
scroll to position [62, 0]
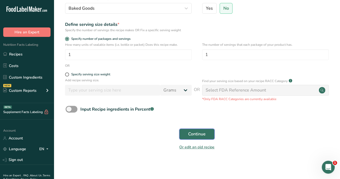
click at [207, 130] on button "Continue" at bounding box center [196, 134] width 35 height 11
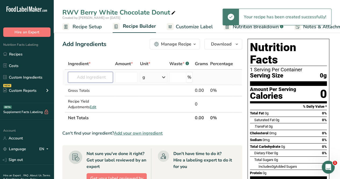
click at [102, 80] on input "text" at bounding box center [90, 77] width 45 height 11
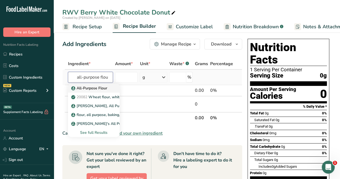
type input "all-purpose flou"
click at [96, 86] on p "All-Purpose Flour" at bounding box center [89, 88] width 35 height 6
type input "All-Purpose Flour"
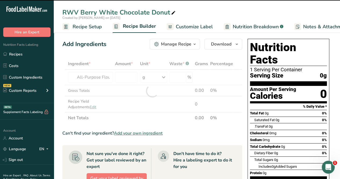
type input "0"
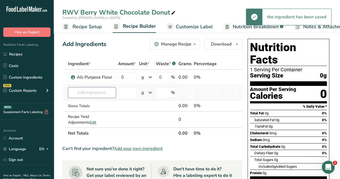
click at [80, 96] on input "text" at bounding box center [92, 92] width 48 height 11
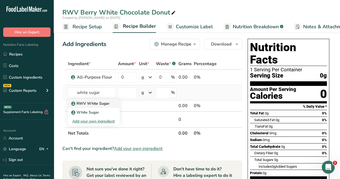
click at [101, 104] on p "RWV White Sugar" at bounding box center [90, 104] width 37 height 6
type input "RWV White Sugar"
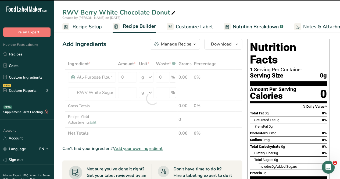
type input "0"
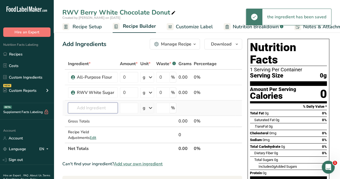
click at [88, 104] on input "text" at bounding box center [93, 107] width 50 height 11
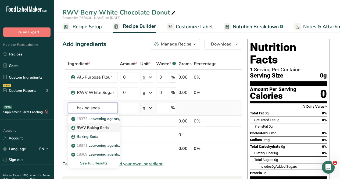
type input "baking soda"
click at [97, 127] on p "RWV Baking Soda" at bounding box center [90, 128] width 37 height 6
type input "RWV Baking Soda"
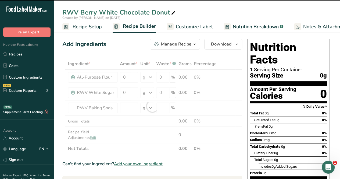
type input "0"
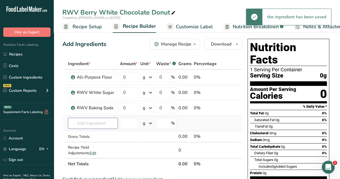
click at [88, 123] on input "text" at bounding box center [93, 123] width 50 height 11
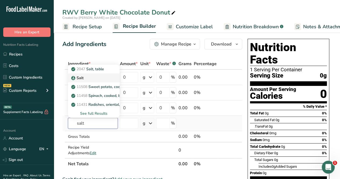
type input "salt"
click at [92, 76] on div "Salt" at bounding box center [89, 78] width 34 height 6
type input "Salt"
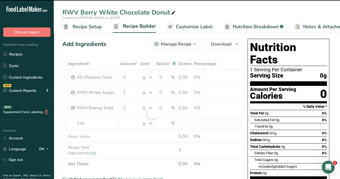
type input "0"
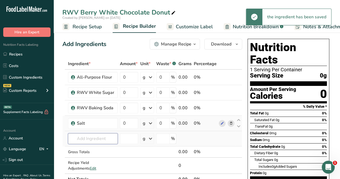
click at [90, 134] on input "text" at bounding box center [93, 138] width 50 height 11
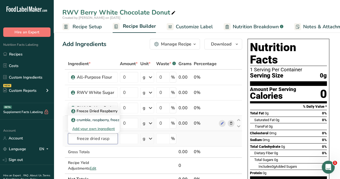
type input "freeze dried rasp"
click at [99, 112] on p "Freeze Dried Raspberry" at bounding box center [94, 111] width 45 height 6
type input "Freeze Dried Raspberry"
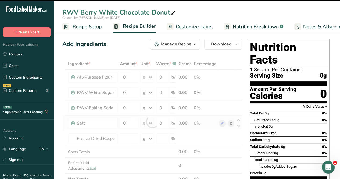
type input "0"
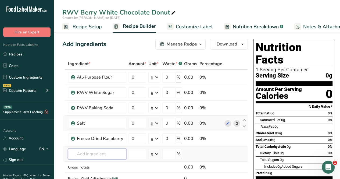
click at [94, 156] on input "text" at bounding box center [97, 153] width 58 height 11
click at [80, 148] on td "Freeze Dried Raspberry crumble, raspberry, freeze dried Add your own ingredient" at bounding box center [97, 153] width 61 height 15
click at [80, 149] on input "text" at bounding box center [97, 153] width 58 height 11
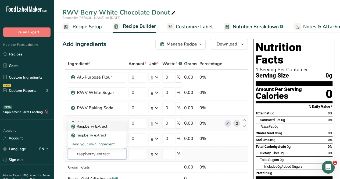
type input "raspberry extract"
click at [107, 126] on p "Raspberry Extract" at bounding box center [89, 126] width 35 height 6
type input "Raspberry Extract"
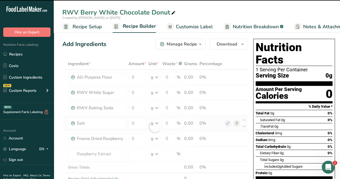
scroll to position [27, 0]
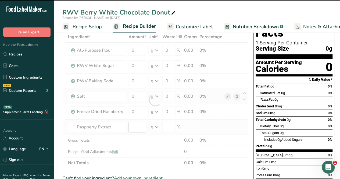
type input "0"
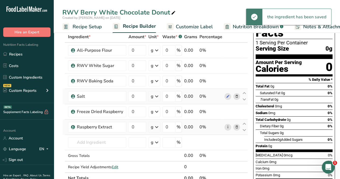
click at [229, 127] on link "i" at bounding box center [228, 127] width 7 height 7
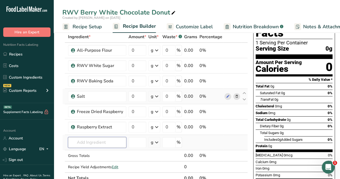
click at [96, 140] on input "text" at bounding box center [97, 142] width 58 height 11
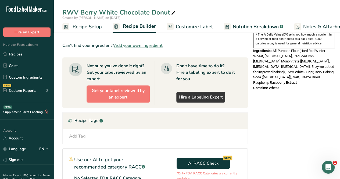
scroll to position [54, 0]
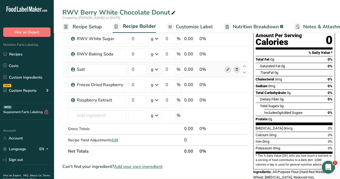
click at [128, 165] on span "Add your own ingredient" at bounding box center [138, 166] width 49 height 6
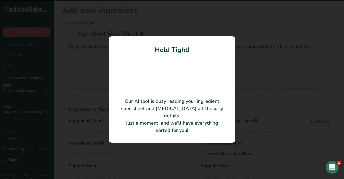
type input "White Chocolate Shavings Kosher"
type input "CHWSV90502"
type input "Barry Callebaut USA LLC"
type input "77345"
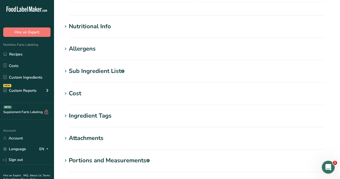
scroll to position [108, 0]
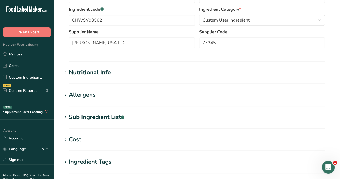
click at [82, 73] on div "Nutritional Info" at bounding box center [90, 72] width 42 height 9
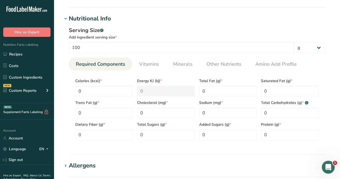
scroll to position [323, 0]
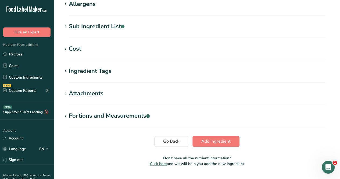
click at [174, 141] on span "Go Back" at bounding box center [171, 141] width 16 height 6
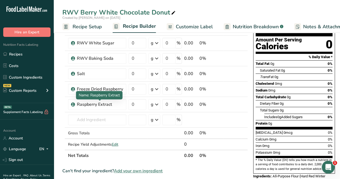
scroll to position [54, 0]
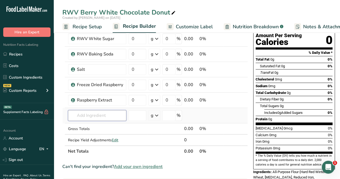
click at [76, 113] on input "text" at bounding box center [97, 115] width 58 height 11
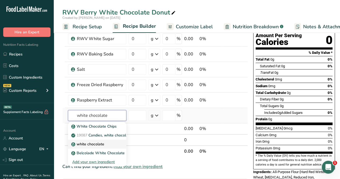
type input "white chocolate"
click at [108, 145] on div "white chocolate" at bounding box center [92, 144] width 41 height 6
type input "white chocolate"
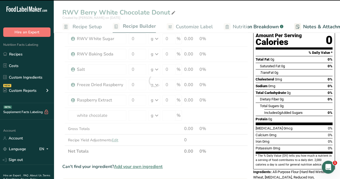
type input "0"
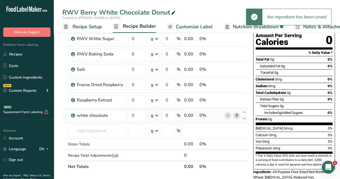
click at [228, 114] on link "i" at bounding box center [228, 115] width 7 height 7
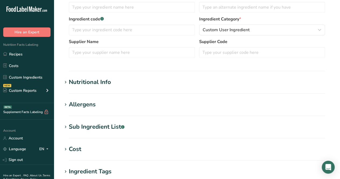
type input "Raspberry Extract"
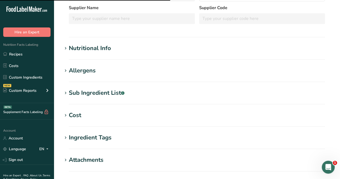
scroll to position [81, 0]
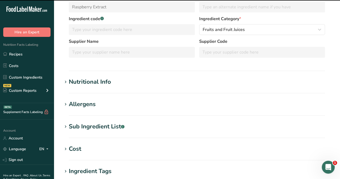
drag, startPoint x: 105, startPoint y: 87, endPoint x: 101, endPoint y: 83, distance: 5.8
click at [104, 86] on section "Nutritional Info Required Components Vitamins Minerals Other Nutrients Amino Ac…" at bounding box center [196, 85] width 269 height 16
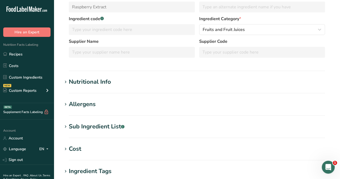
click at [99, 82] on div "Nutritional Info" at bounding box center [90, 81] width 42 height 9
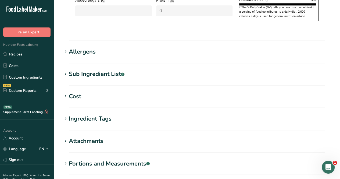
scroll to position [381, 0]
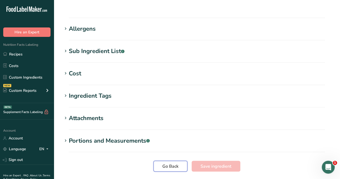
click at [180, 161] on button "Go Back" at bounding box center [171, 166] width 34 height 11
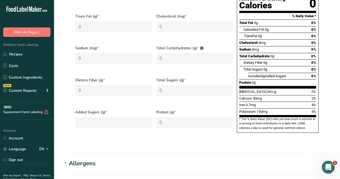
scroll to position [408, 0]
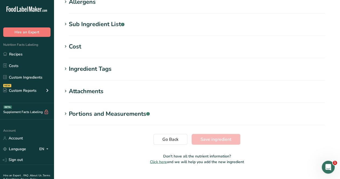
click at [176, 134] on button "Go Back" at bounding box center [171, 139] width 34 height 11
click at [151, 134] on section "Go Back Save ingredient" at bounding box center [196, 139] width 269 height 11
click at [176, 136] on span "Go Back" at bounding box center [170, 139] width 16 height 6
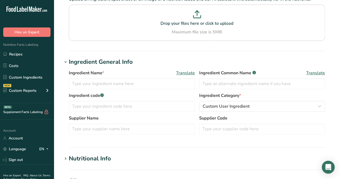
type input "white chocolate"
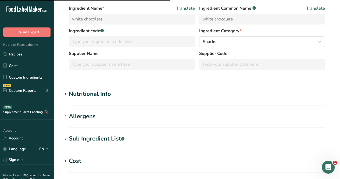
click at [89, 95] on div "Nutritional Info" at bounding box center [90, 94] width 42 height 9
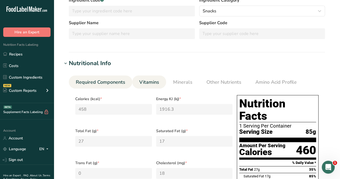
scroll to position [73, 0]
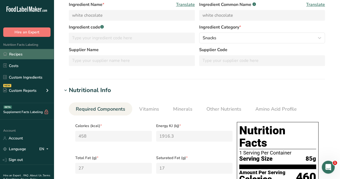
click at [21, 52] on link "Recipes" at bounding box center [27, 54] width 54 height 10
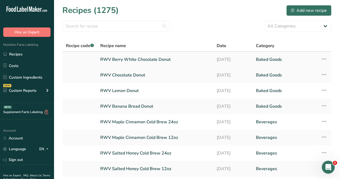
click at [123, 60] on link "RWV Berry White Chocolate Donut" at bounding box center [155, 59] width 110 height 11
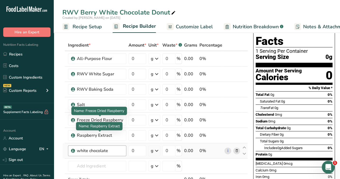
scroll to position [27, 0]
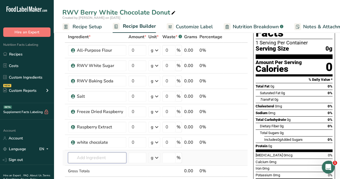
click at [98, 155] on input "text" at bounding box center [97, 157] width 58 height 11
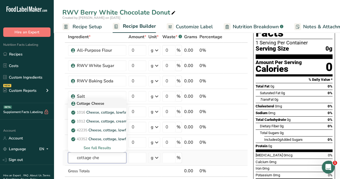
type input "cottage che"
click at [91, 101] on p "Cottage Cheese" at bounding box center [88, 104] width 32 height 6
type input "Cottage Cheese"
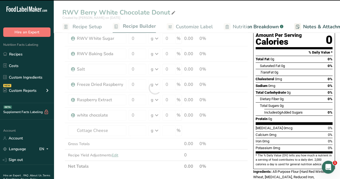
scroll to position [81, 0]
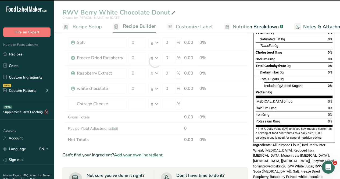
type input "0"
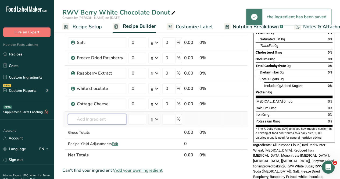
click at [95, 116] on input "text" at bounding box center [97, 119] width 58 height 11
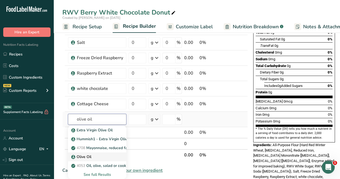
type input "olive oil"
click at [92, 155] on div "Olive Oil" at bounding box center [92, 157] width 41 height 6
type input "Olive Oil"
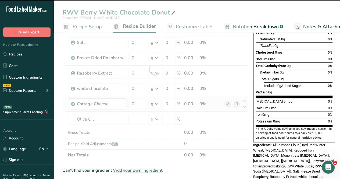
type input "0"
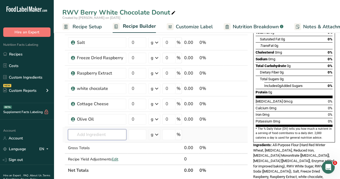
click at [88, 133] on input "text" at bounding box center [97, 134] width 58 height 11
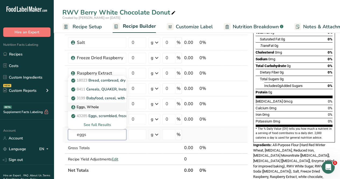
type input "eggs"
click at [102, 105] on div "Eggs, Whole" at bounding box center [92, 107] width 41 height 6
type input "Eggs, Whole"
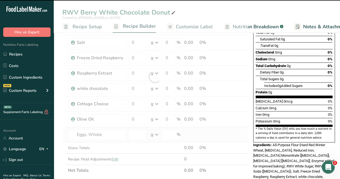
type input "0"
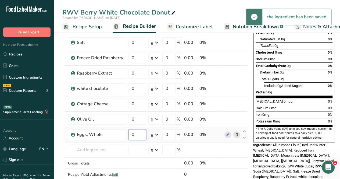
click at [138, 135] on input "0" at bounding box center [138, 134] width 18 height 11
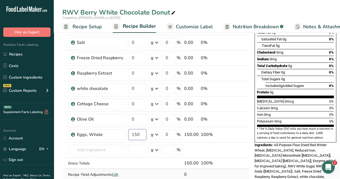
type input "150"
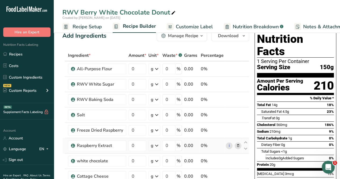
scroll to position [0, 0]
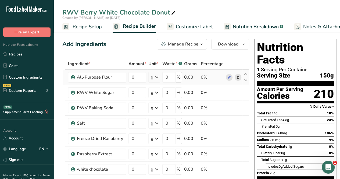
click at [135, 71] on div "Ingredient * Amount * Unit * Waste * .a-a{fill:#347362;}.b-a{fill:#fff;} Grams …" at bounding box center [155, 165] width 187 height 214
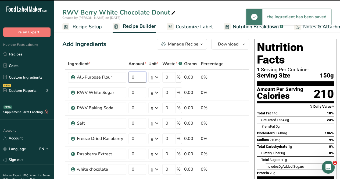
click at [136, 75] on input "0" at bounding box center [138, 77] width 18 height 11
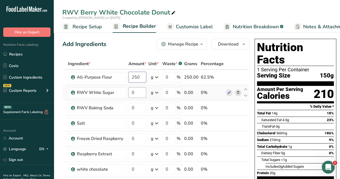
type input "250"
click at [139, 91] on div "Ingredient * Amount * Unit * Waste * .a-a{fill:#347362;}.b-a{fill:#fff;} Grams …" at bounding box center [155, 165] width 187 height 214
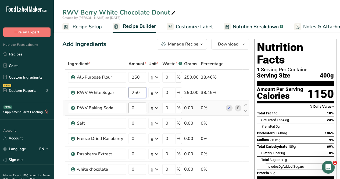
type input "250"
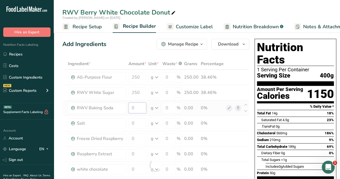
click at [141, 111] on div "Ingredient * Amount * Unit * Waste * .a-a{fill:#347362;}.b-a{fill:#fff;} Grams …" at bounding box center [155, 165] width 187 height 214
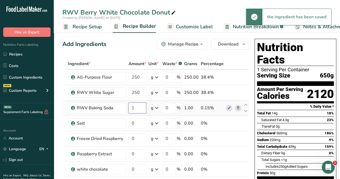
type input "1"
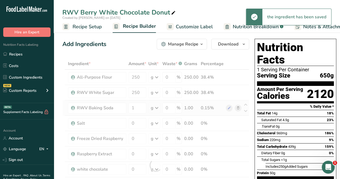
click at [151, 107] on div "Ingredient * Amount * Unit * Waste * .a-a{fill:#347362;}.b-a{fill:#fff;} Grams …" at bounding box center [155, 165] width 187 height 214
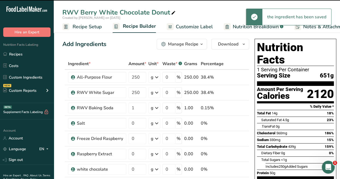
click at [156, 109] on icon at bounding box center [157, 108] width 6 height 10
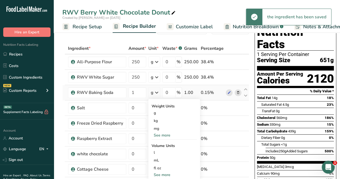
scroll to position [16, 0]
click at [161, 173] on div "See more" at bounding box center [174, 175] width 45 height 6
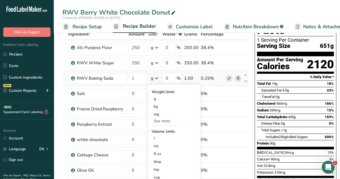
scroll to position [30, 0]
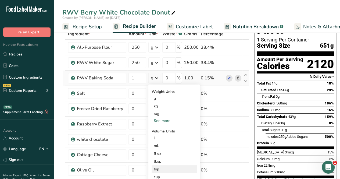
click at [159, 169] on div "tsp" at bounding box center [174, 169] width 41 height 6
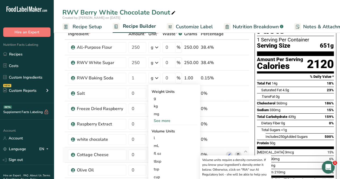
scroll to position [47, 0]
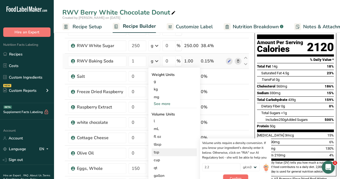
click at [234, 176] on span "Confirm" at bounding box center [236, 178] width 12 height 5
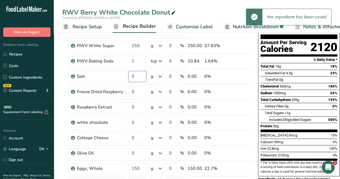
click at [137, 77] on input "0" at bounding box center [138, 76] width 18 height 11
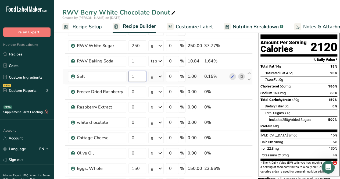
type input "1"
click at [155, 76] on div "Ingredient * Amount * Unit * Waste * .a-a{fill:#347362;}.b-a{fill:#fff;} Grams …" at bounding box center [157, 118] width 190 height 214
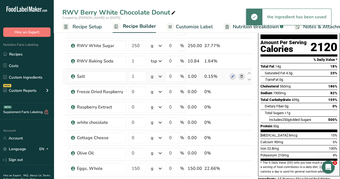
click at [156, 74] on div "g" at bounding box center [155, 76] width 15 height 11
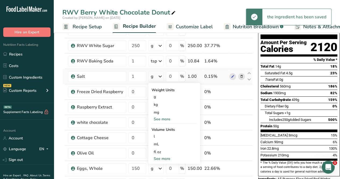
scroll to position [47, 0]
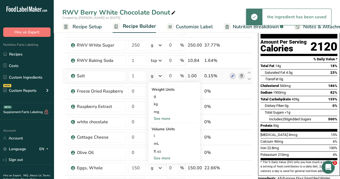
click at [160, 157] on div "See more" at bounding box center [174, 158] width 45 height 6
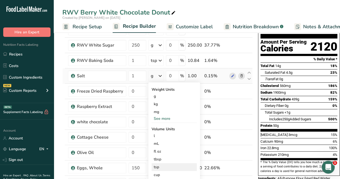
click at [158, 164] on div "tsp" at bounding box center [174, 167] width 41 height 6
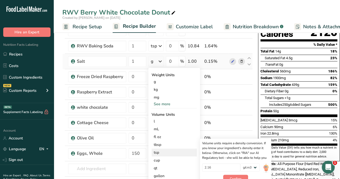
scroll to position [62, 0]
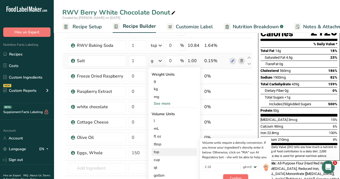
click at [229, 175] on button "Confirm" at bounding box center [235, 178] width 25 height 8
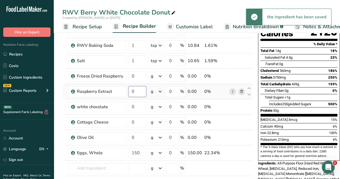
click at [139, 91] on input "0" at bounding box center [138, 91] width 18 height 11
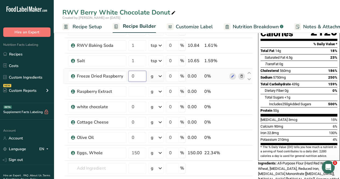
type input "0"
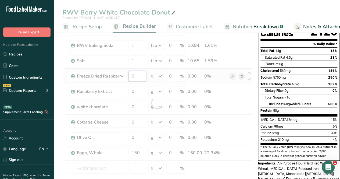
click at [140, 77] on div "Ingredient * Amount * Unit * Waste * .a-a{fill:#347362;}.b-a{fill:#fff;} Grams …" at bounding box center [157, 103] width 190 height 214
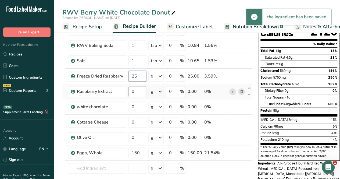
type input "25"
click at [139, 90] on div "Ingredient * Amount * Unit * Waste * .a-a{fill:#347362;}.b-a{fill:#fff;} Grams …" at bounding box center [157, 103] width 190 height 214
type input "1"
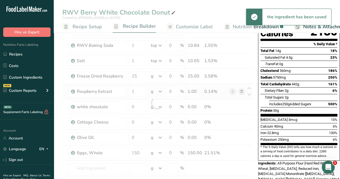
click at [156, 93] on div "Ingredient * Amount * Unit * Waste * .a-a{fill:#347362;}.b-a{fill:#fff;} Grams …" at bounding box center [157, 103] width 190 height 214
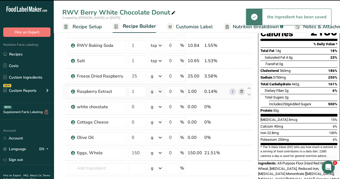
click at [156, 93] on div "g" at bounding box center [155, 91] width 15 height 11
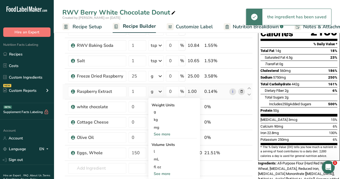
click at [163, 134] on div "See more" at bounding box center [174, 134] width 45 height 6
click at [159, 151] on div "oz" at bounding box center [174, 151] width 45 height 8
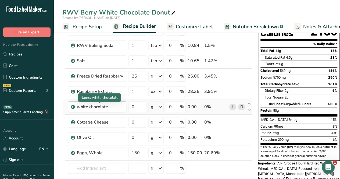
click at [112, 107] on div "white chocolate" at bounding box center [100, 107] width 46 height 6
click at [139, 106] on input "0" at bounding box center [138, 106] width 18 height 11
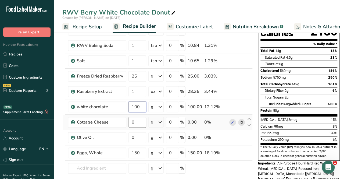
type input "100"
click at [139, 123] on div "Ingredient * Amount * Unit * Waste * .a-a{fill:#347362;}.b-a{fill:#fff;} Grams …" at bounding box center [157, 103] width 190 height 214
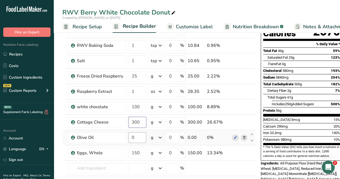
type input "300"
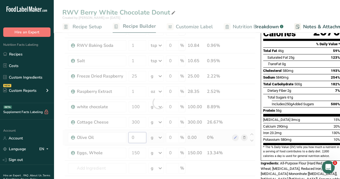
click at [136, 137] on div "Ingredient * Amount * Unit * Waste * .a-a{fill:#347362;}.b-a{fill:#fff;} Grams …" at bounding box center [158, 103] width 193 height 214
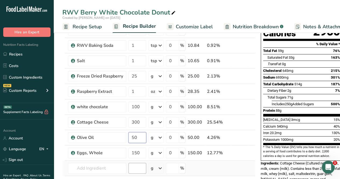
type input "50"
click at [138, 168] on div "Ingredient * Amount * Unit * Waste * .a-a{fill:#347362;}.b-a{fill:#fff;} Grams …" at bounding box center [158, 103] width 193 height 214
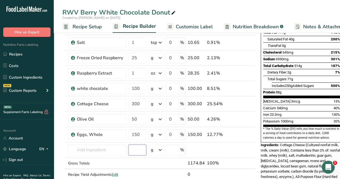
scroll to position [0, 0]
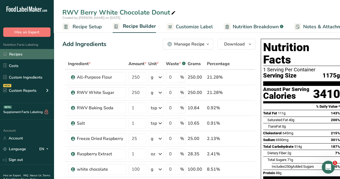
click at [34, 54] on link "Recipes" at bounding box center [27, 54] width 54 height 10
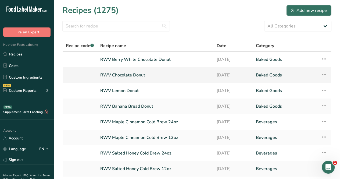
drag, startPoint x: 116, startPoint y: 54, endPoint x: 104, endPoint y: 75, distance: 24.1
